Goal: Information Seeking & Learning: Learn about a topic

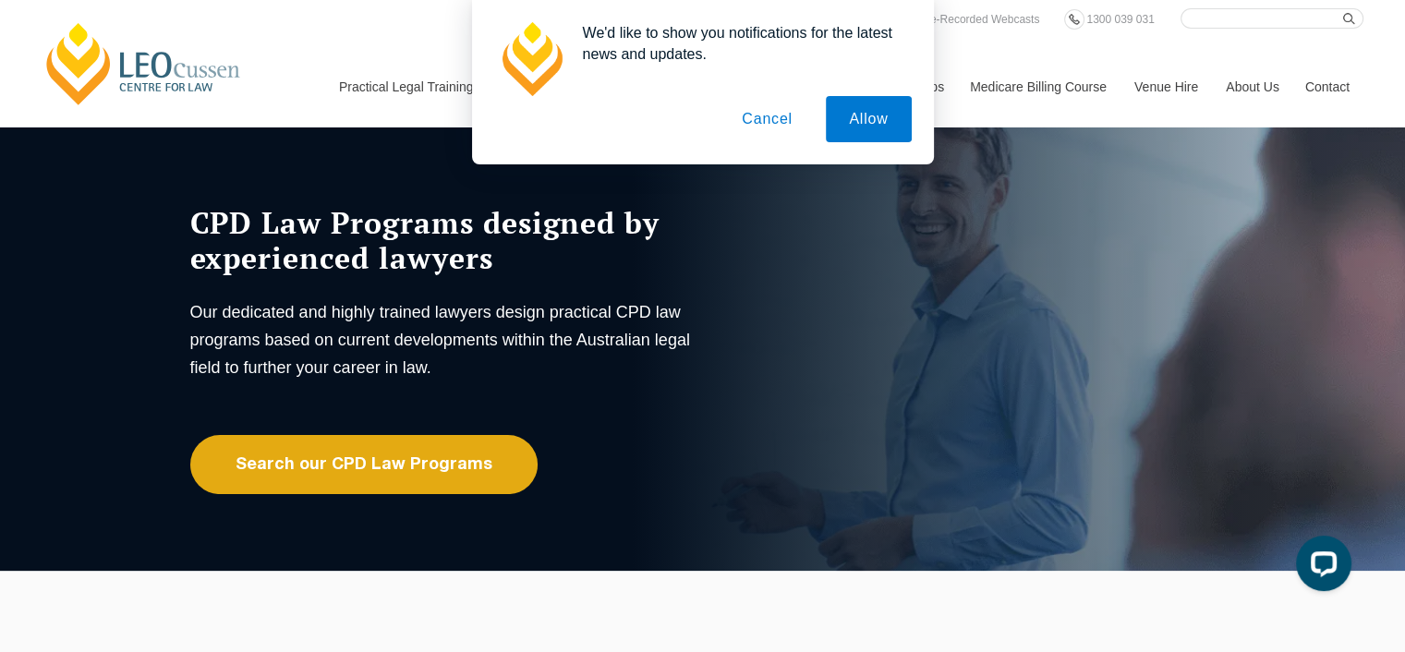
click at [780, 123] on button "Cancel" at bounding box center [767, 119] width 97 height 46
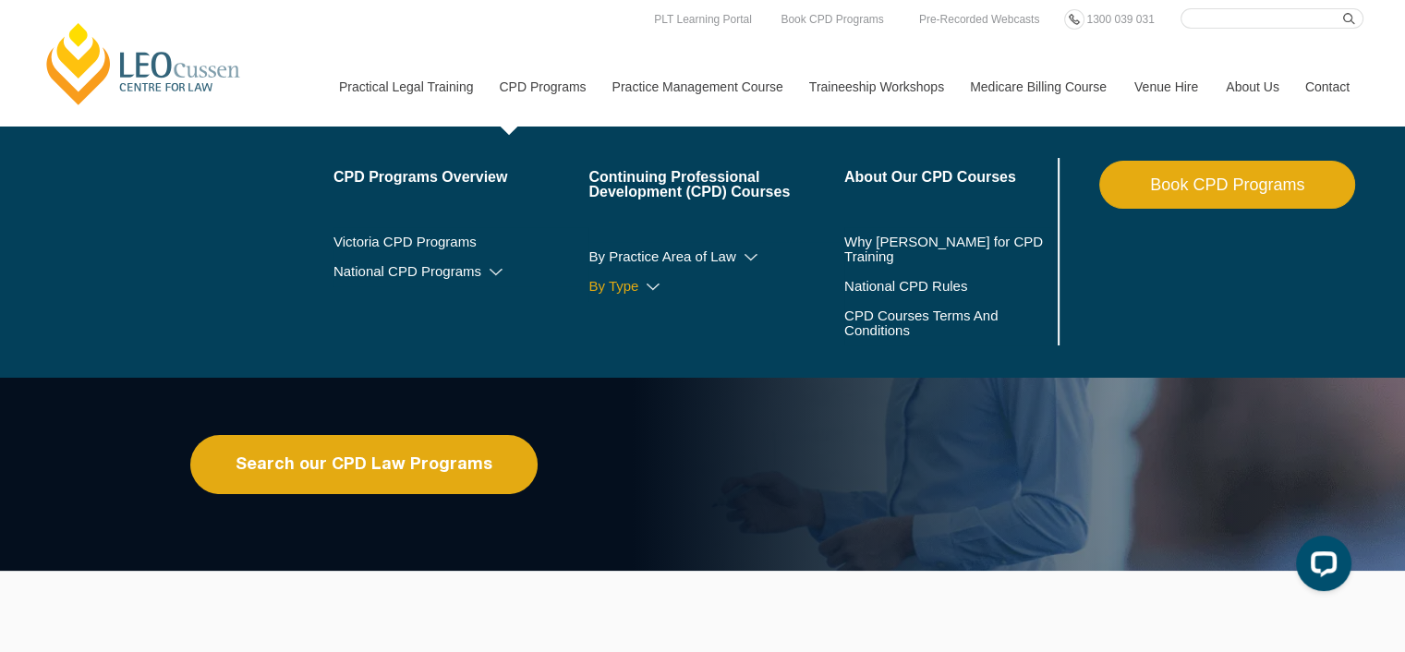
click at [619, 290] on link "By Type" at bounding box center [716, 286] width 256 height 15
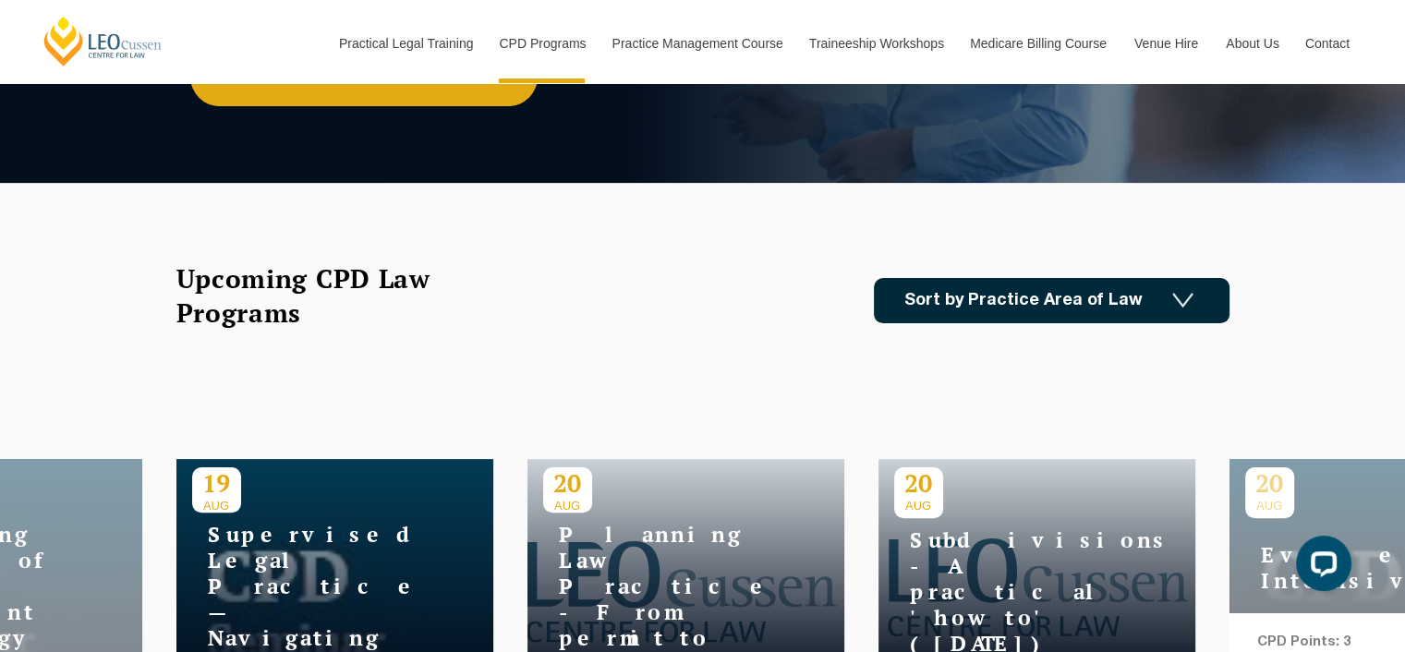
scroll to position [370, 0]
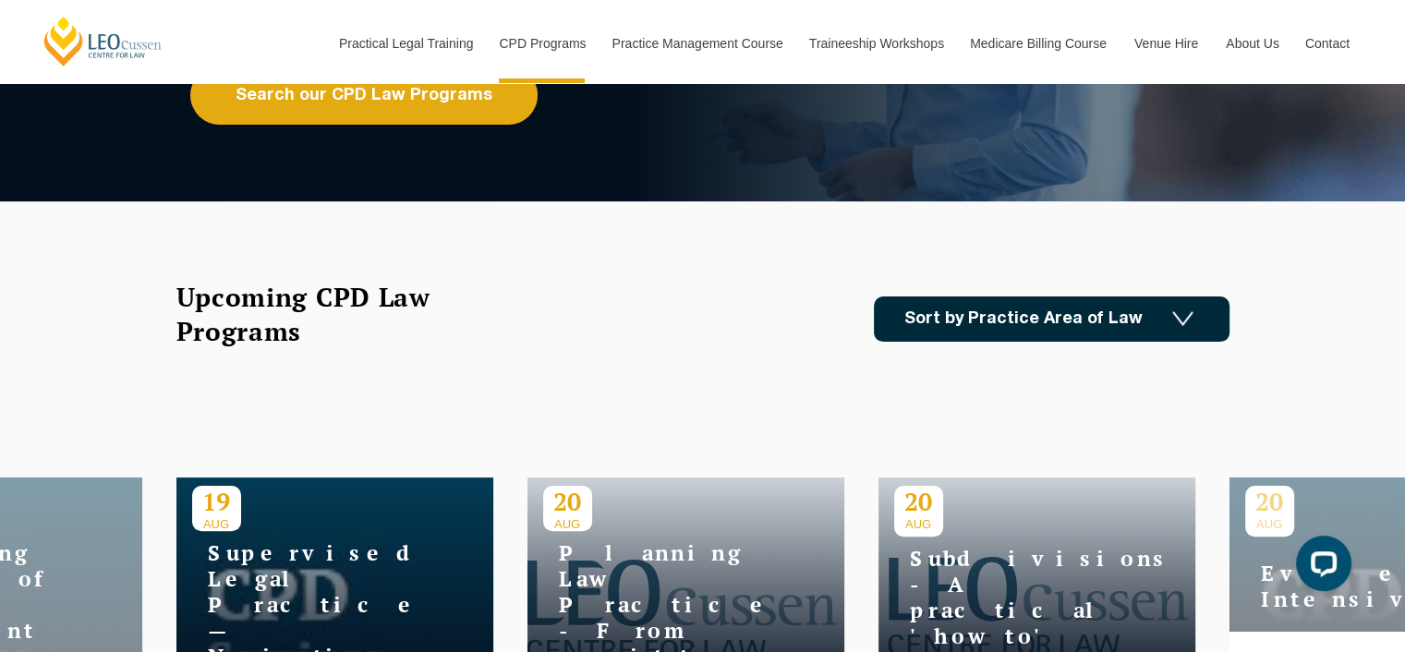
click at [1041, 307] on link "Sort by Practice Area of Law" at bounding box center [1052, 319] width 356 height 45
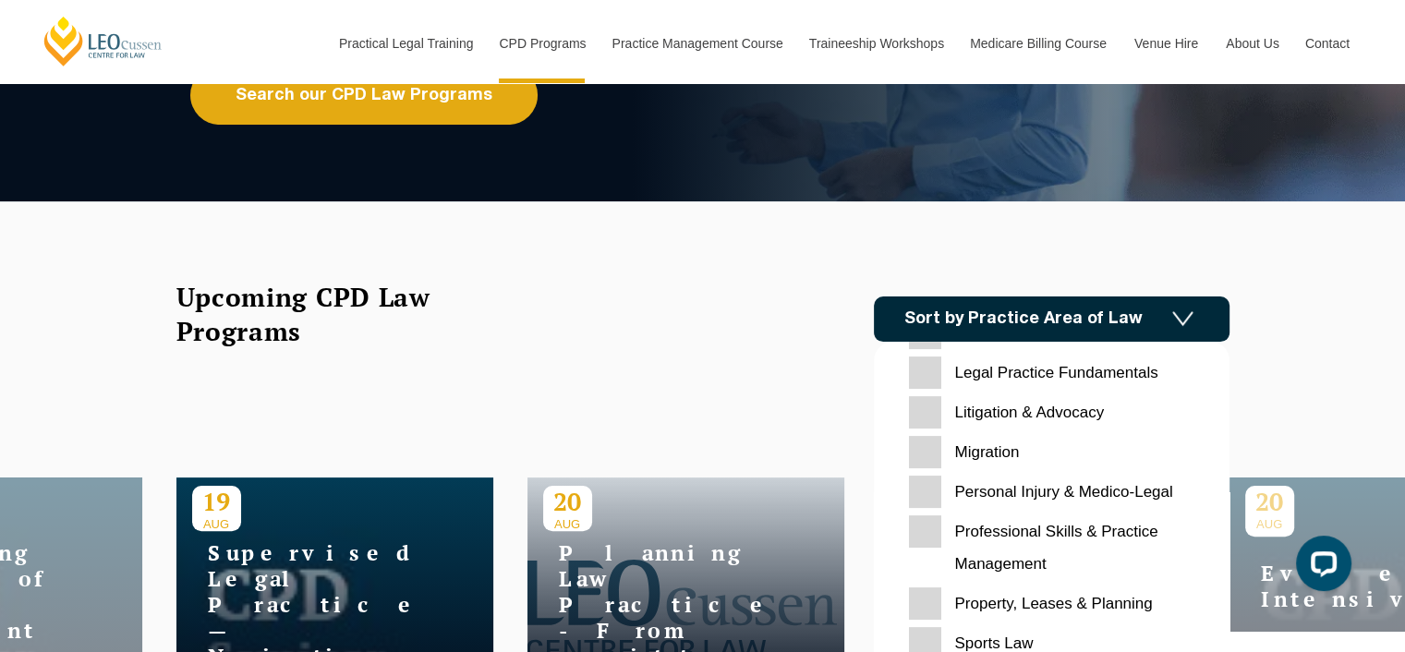
scroll to position [582, 0]
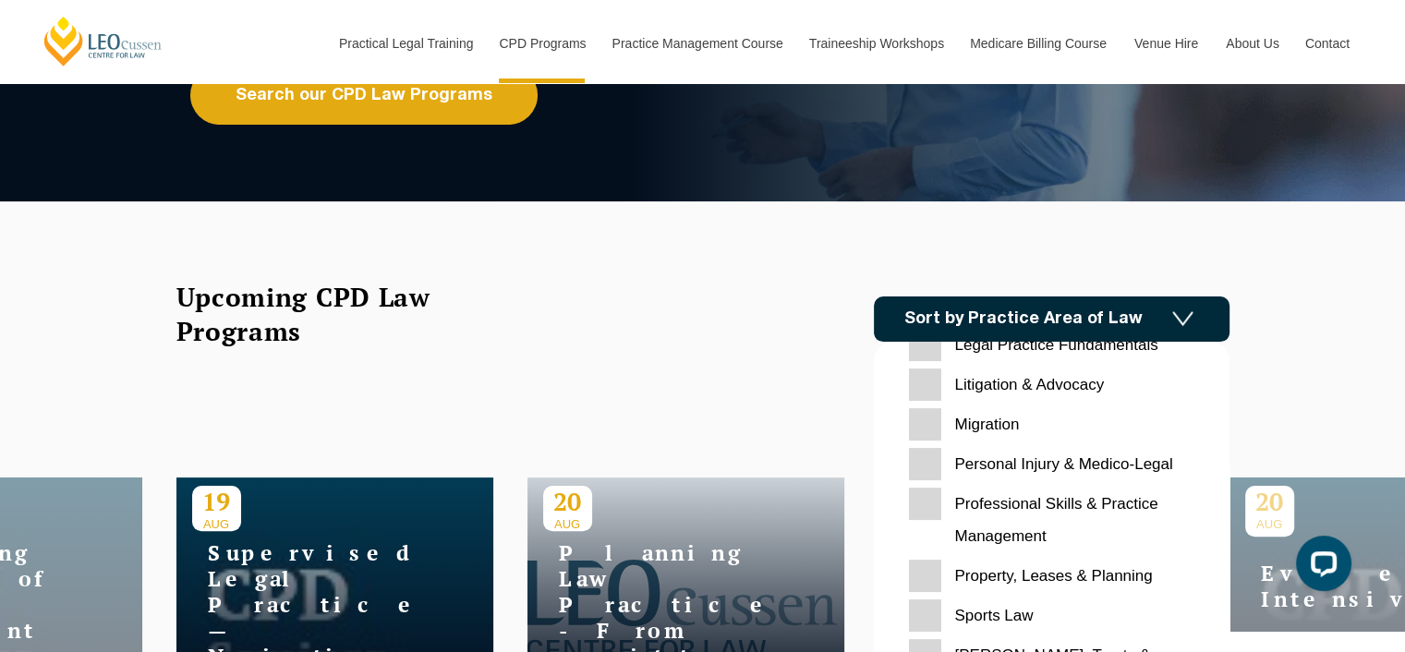
click at [932, 576] on Planning "Property, Leases & Planning" at bounding box center [1051, 576] width 285 height 32
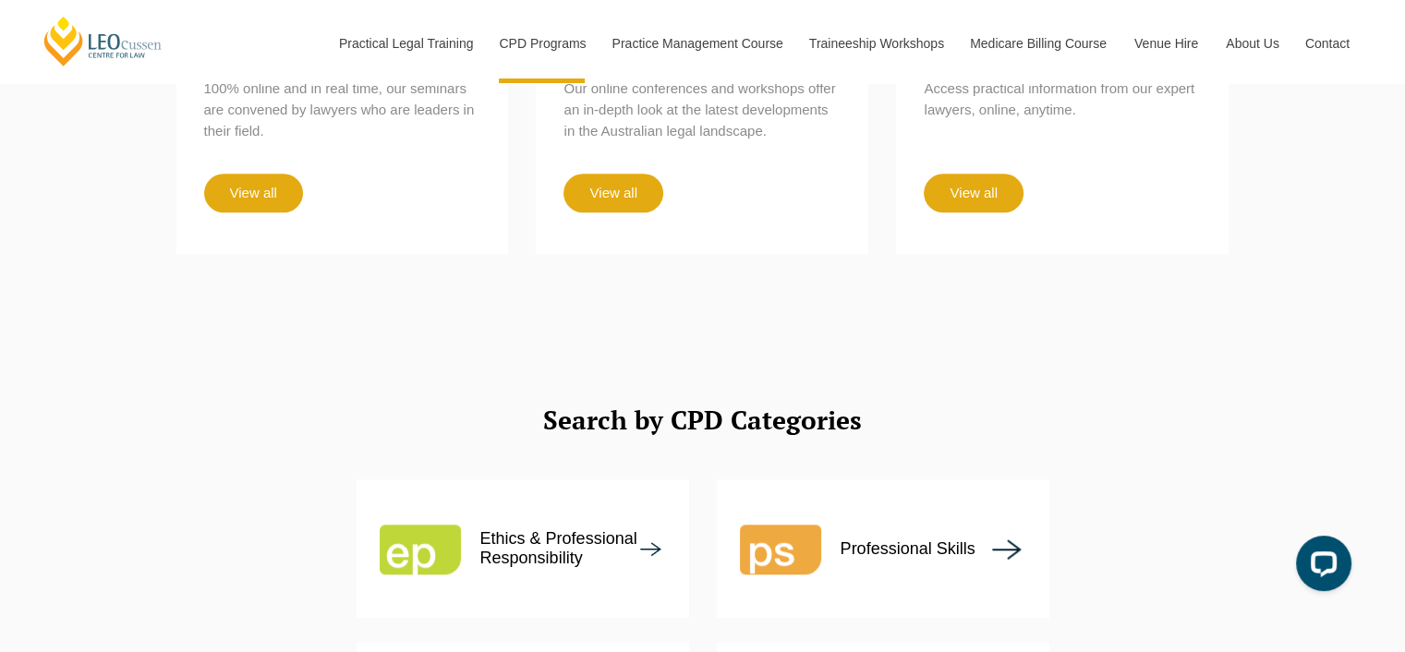
scroll to position [1848, 0]
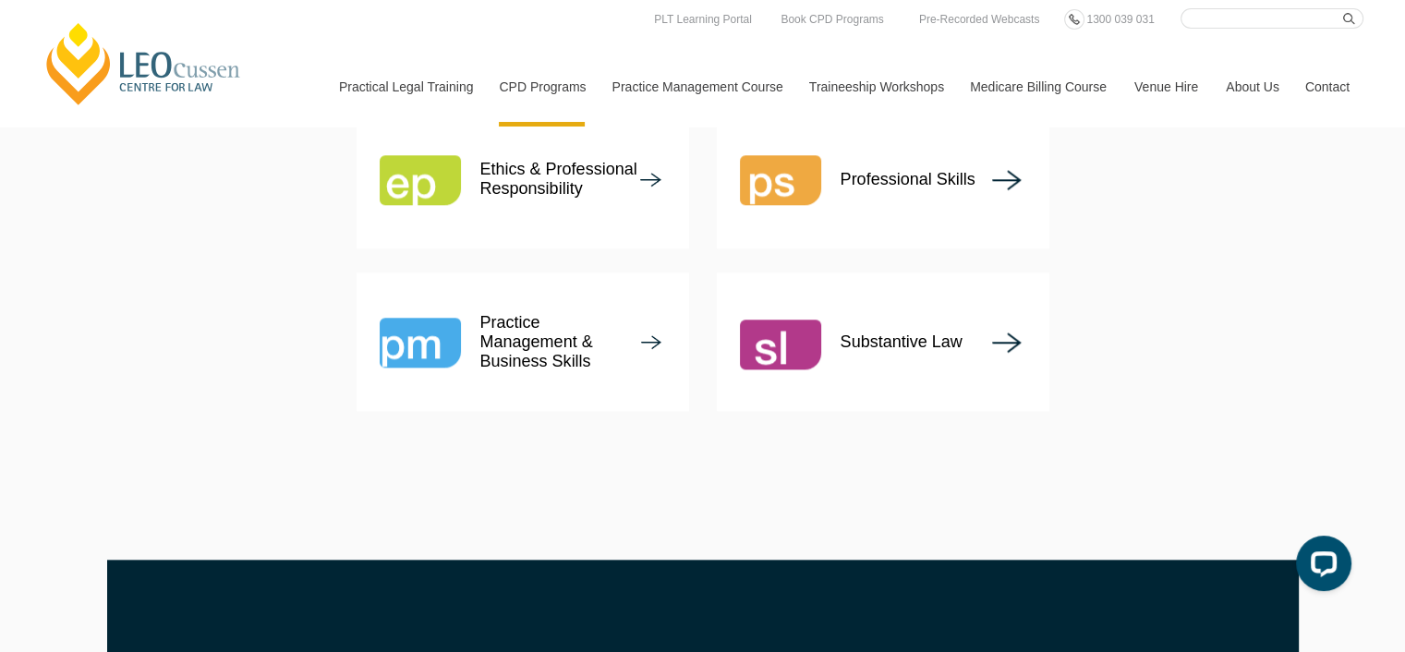
click at [1225, 14] on input "Search here" at bounding box center [1272, 18] width 183 height 20
type input "smsf"
click at [1343, 8] on button "submit" at bounding box center [1353, 18] width 20 height 20
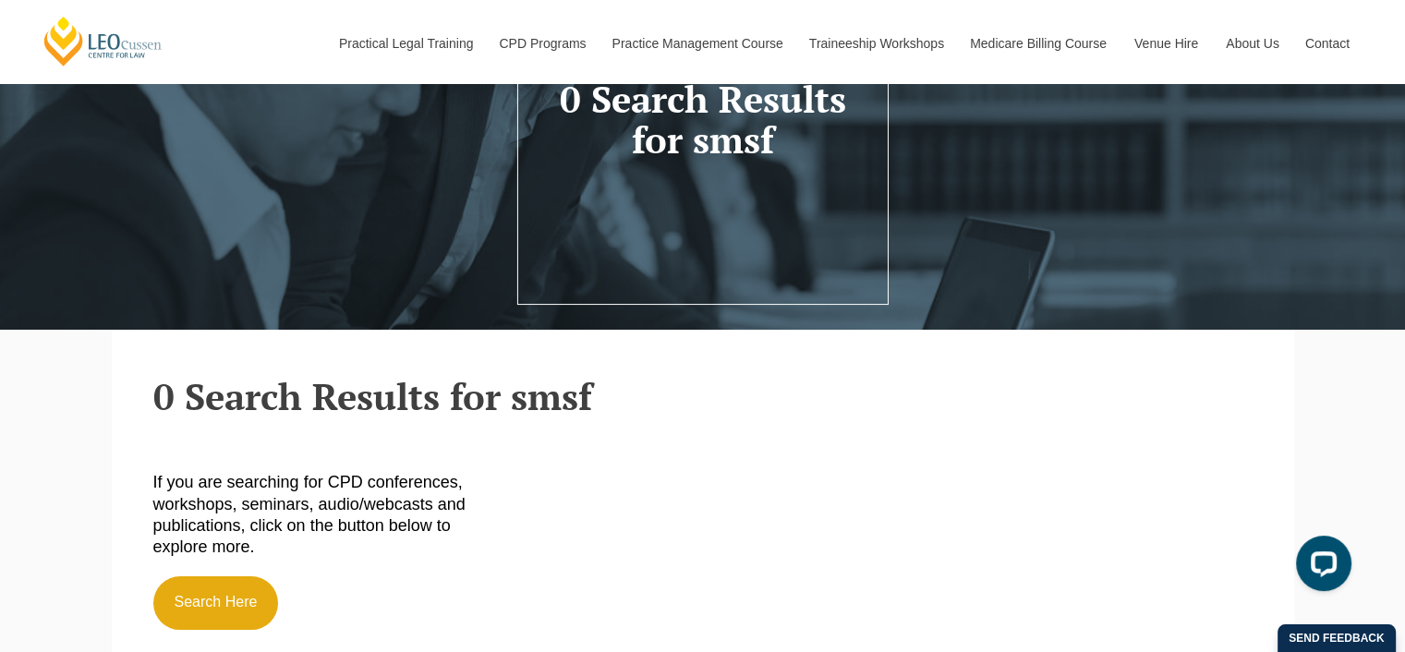
scroll to position [370, 0]
